Goal: Task Accomplishment & Management: Use online tool/utility

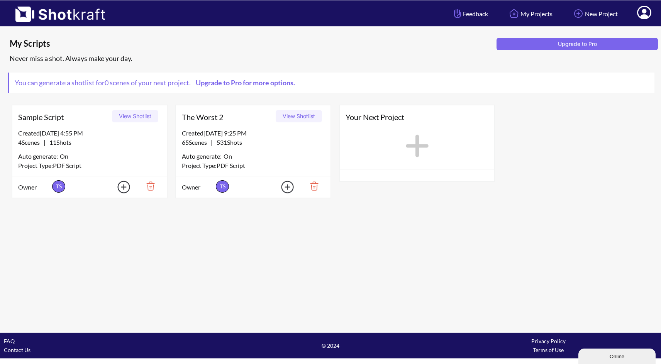
click at [293, 116] on button "View Shotlist" at bounding box center [299, 116] width 46 height 12
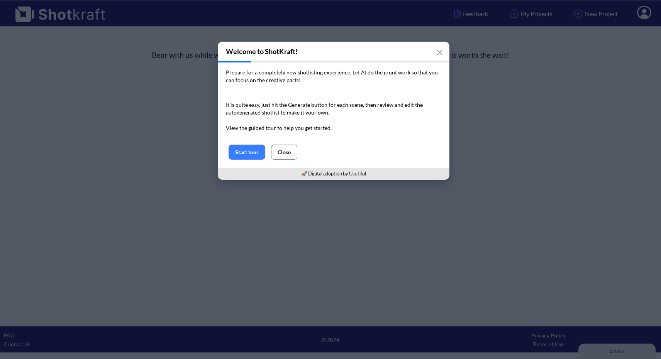
click at [288, 153] on button "Close" at bounding box center [284, 152] width 26 height 15
